Goal: Task Accomplishment & Management: Use online tool/utility

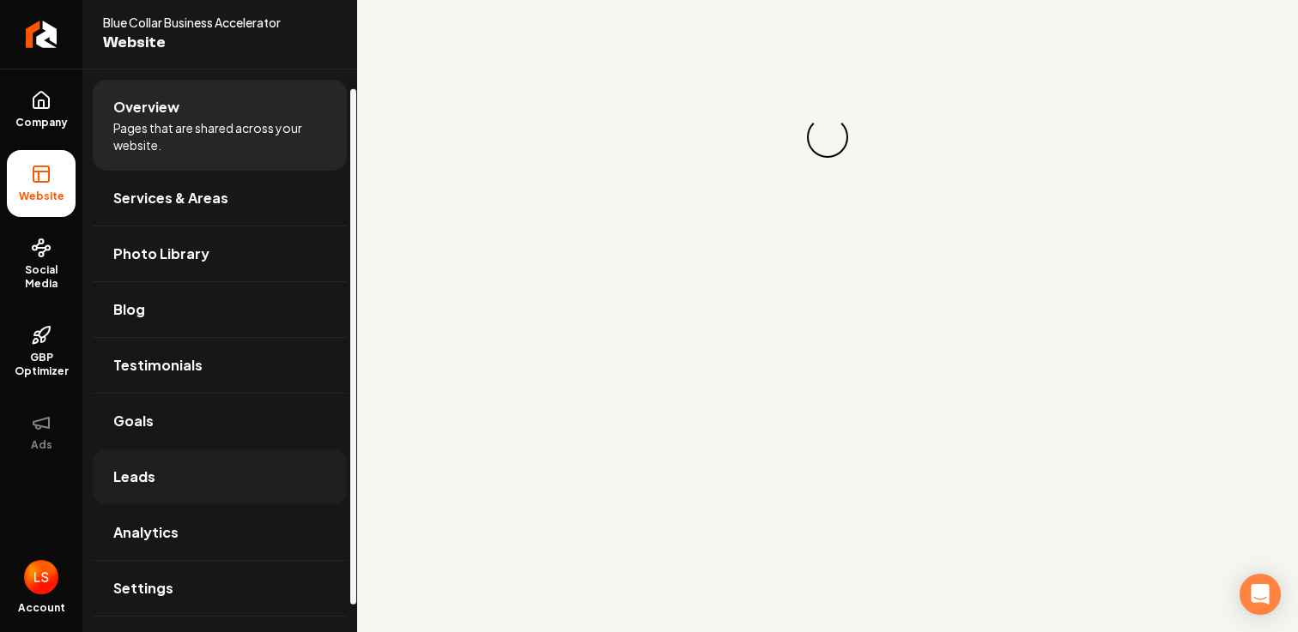
scroll to position [51, 0]
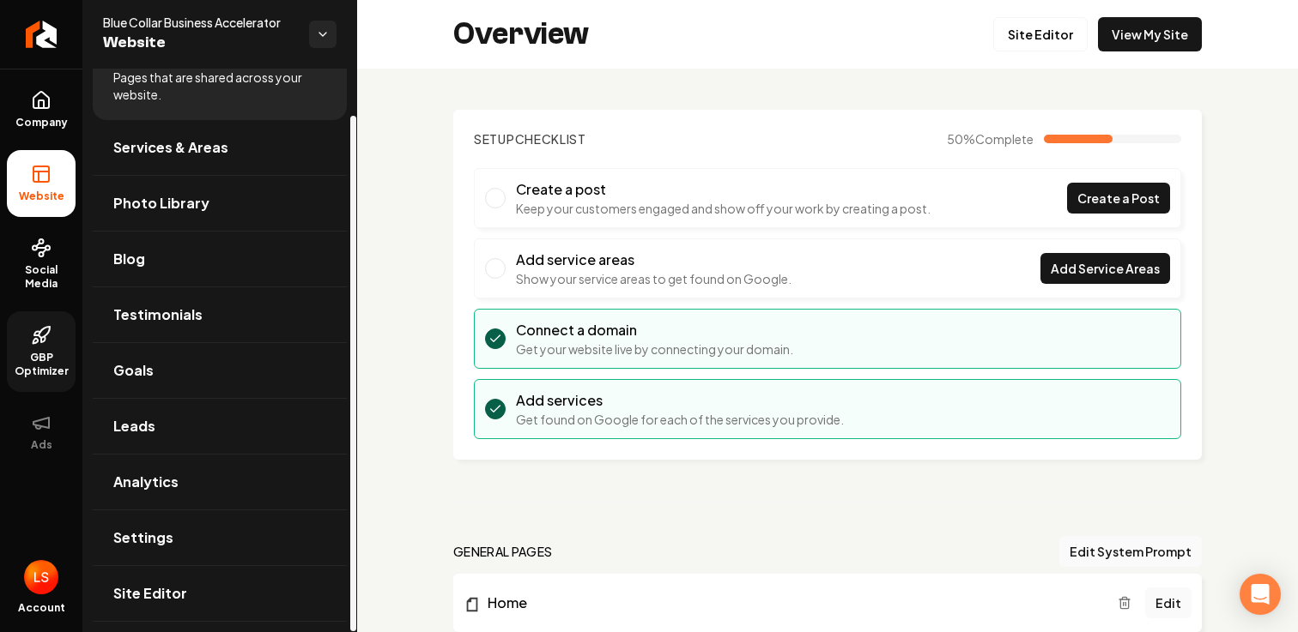
click at [51, 357] on span "GBP Optimizer" at bounding box center [41, 364] width 69 height 27
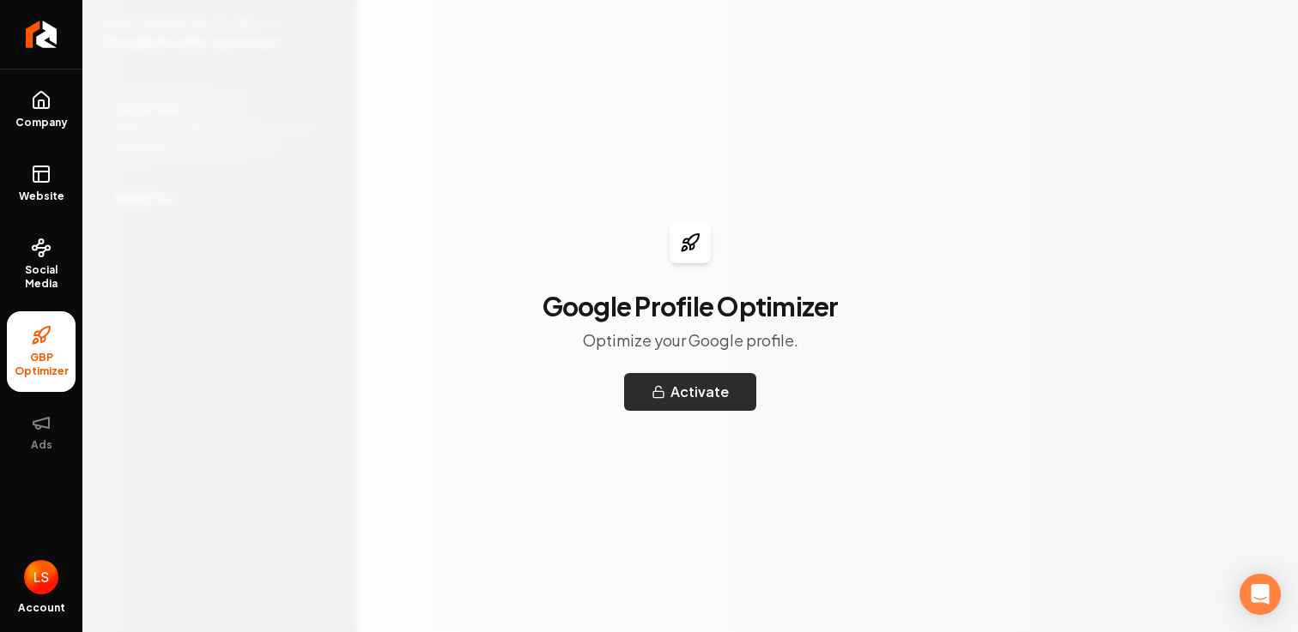
click at [689, 396] on button "Activate" at bounding box center [690, 392] width 132 height 38
click at [54, 268] on span "Social Media" at bounding box center [41, 276] width 69 height 27
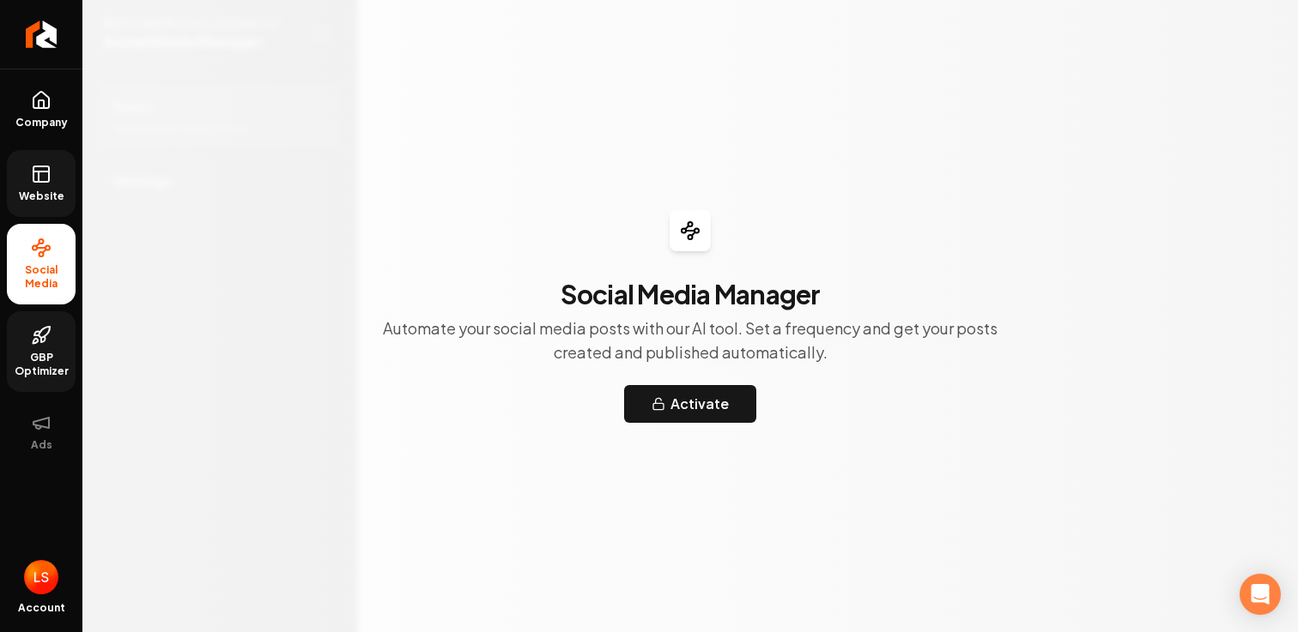
click at [33, 191] on span "Website" at bounding box center [41, 197] width 59 height 14
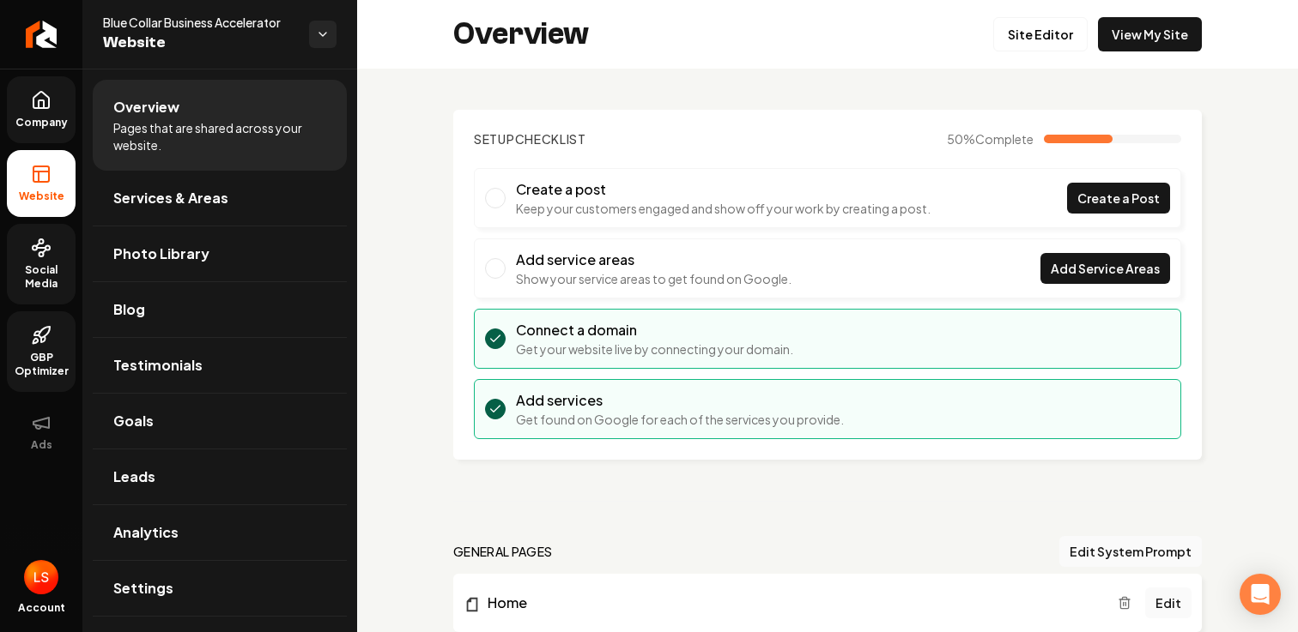
click at [43, 116] on span "Company" at bounding box center [42, 123] width 66 height 14
